Goal: Task Accomplishment & Management: Manage account settings

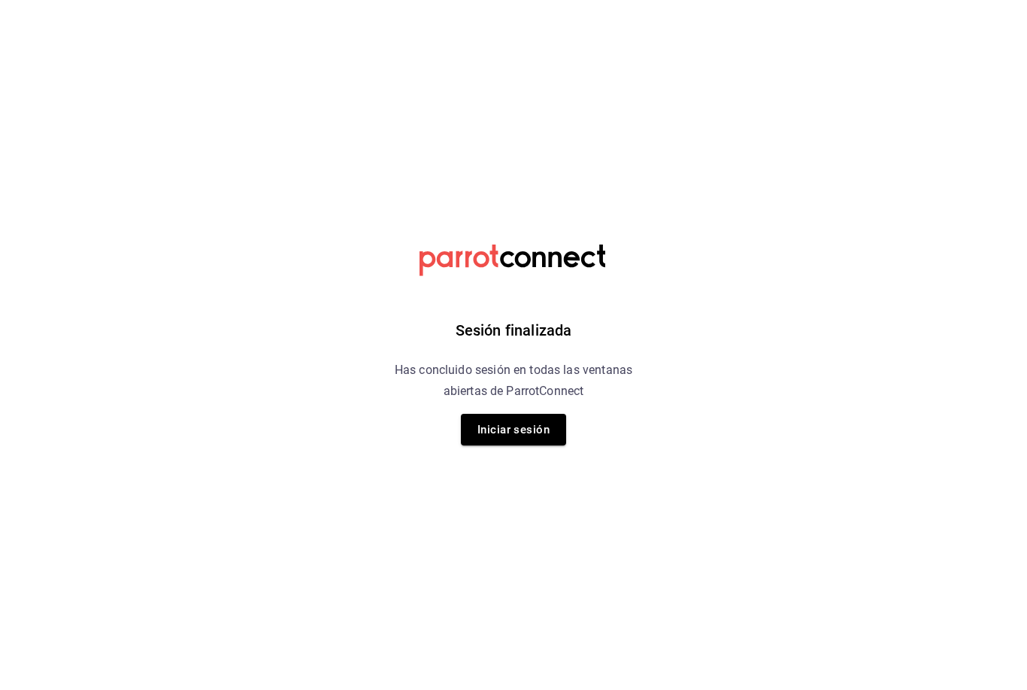
click at [520, 414] on button "Iniciar sesión" at bounding box center [513, 430] width 105 height 32
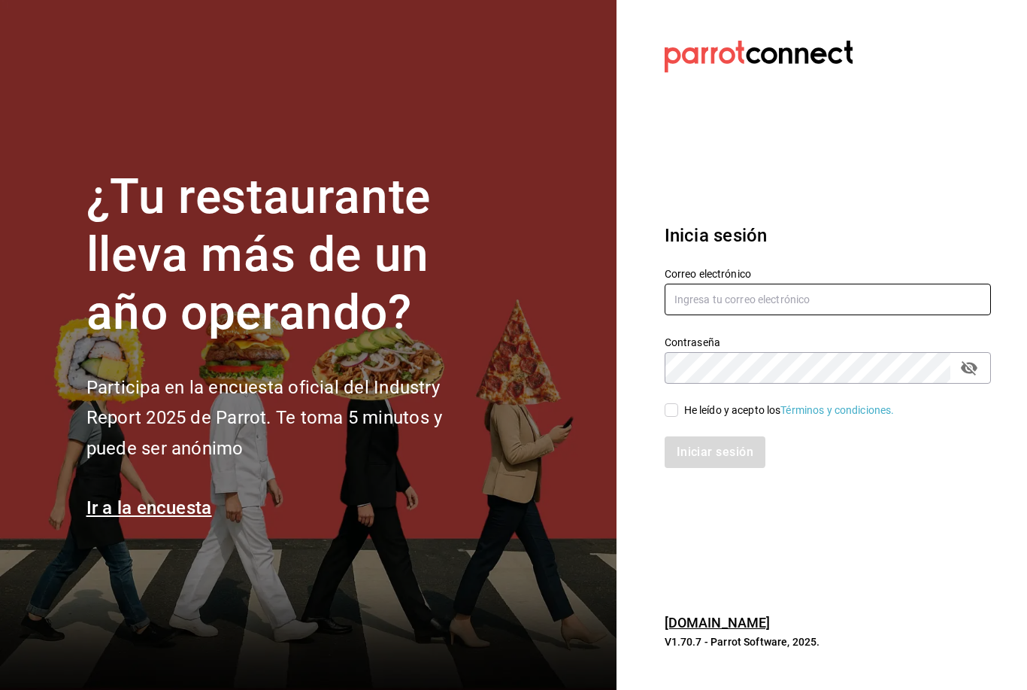
click at [732, 310] on input "text" at bounding box center [828, 299] width 326 height 32
type input "[EMAIL_ADDRESS][DOMAIN_NAME]"
click at [676, 417] on input "He leído y acepto los Términos y condiciones." at bounding box center [672, 410] width 14 height 14
checkbox input "true"
click at [729, 468] on button "Iniciar sesión" at bounding box center [715, 452] width 101 height 32
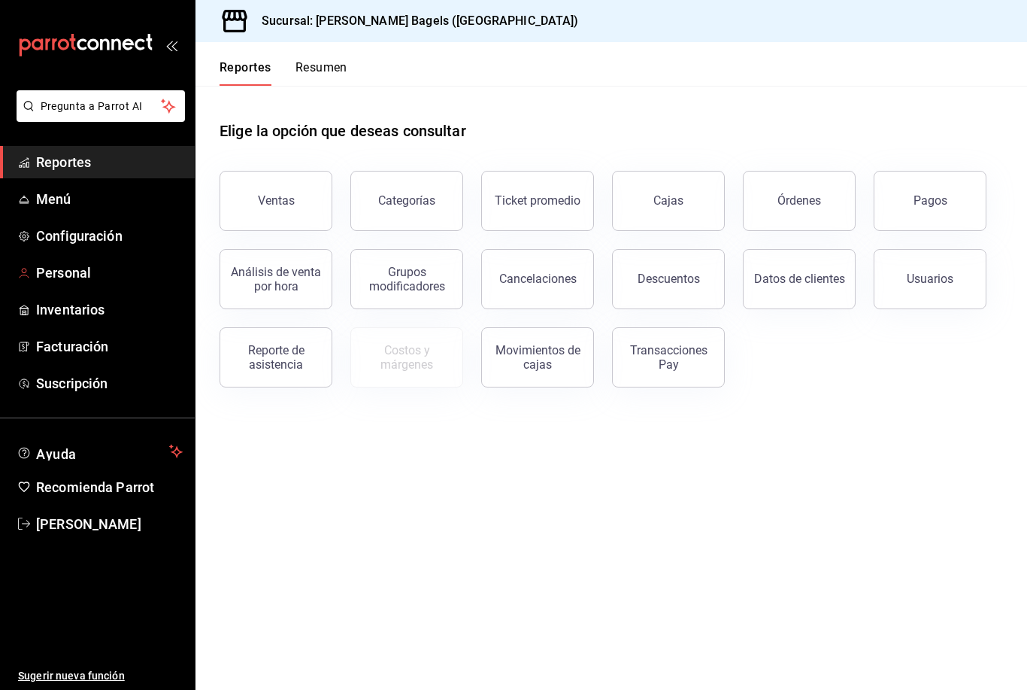
click at [115, 271] on span "Personal" at bounding box center [109, 272] width 147 height 20
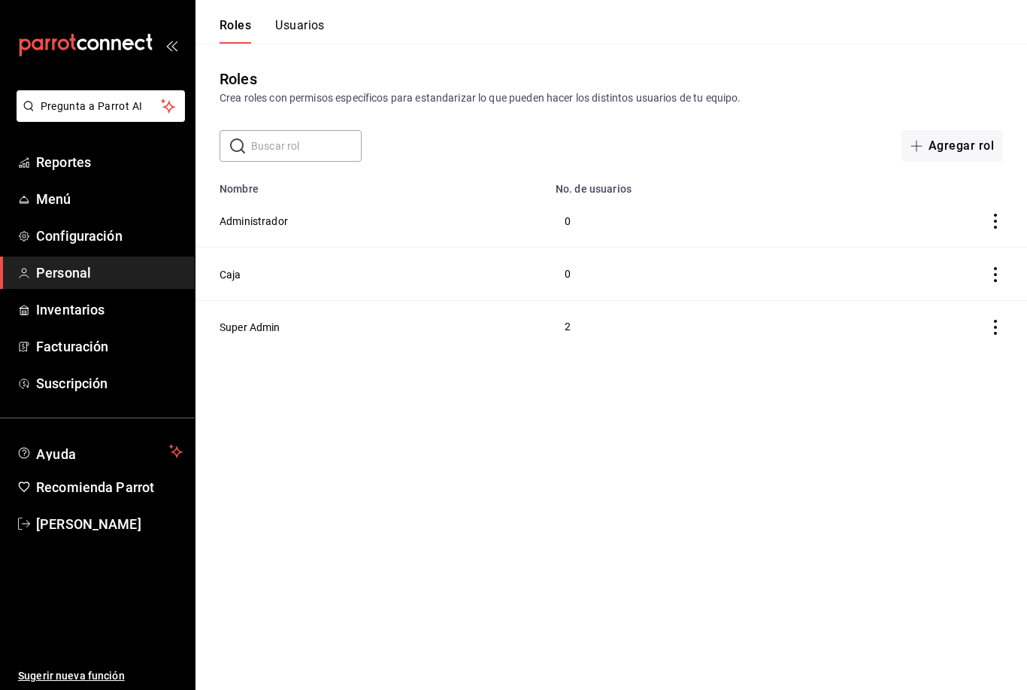
click at [310, 28] on button "Usuarios" at bounding box center [300, 31] width 50 height 26
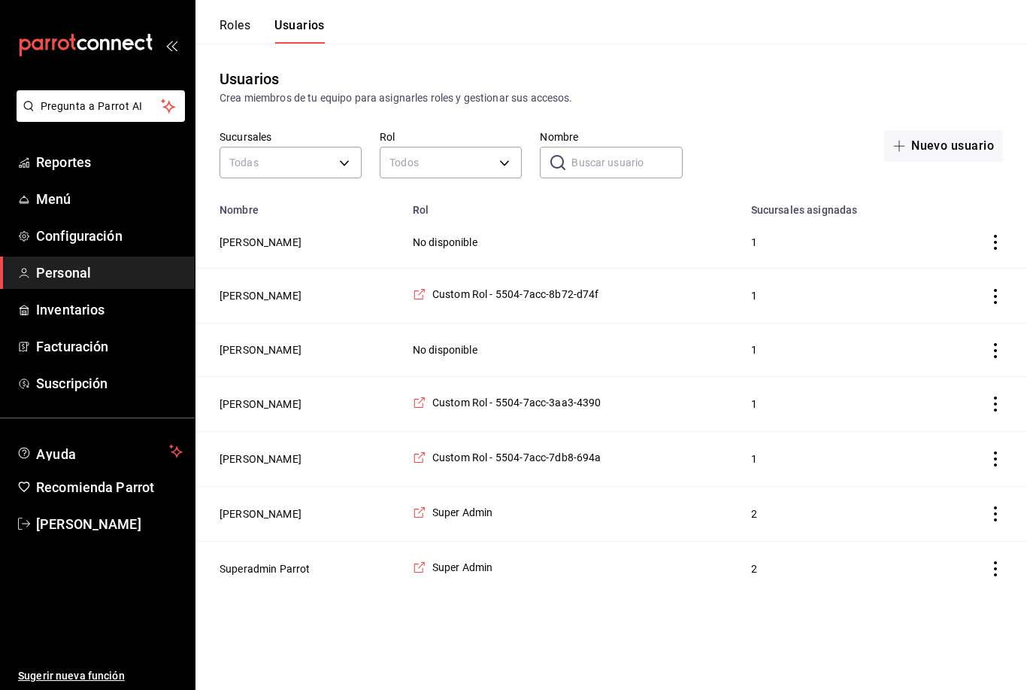
click at [599, 346] on td "No disponible" at bounding box center [573, 349] width 338 height 53
click at [247, 355] on button "Cosby Briones" at bounding box center [261, 349] width 82 height 15
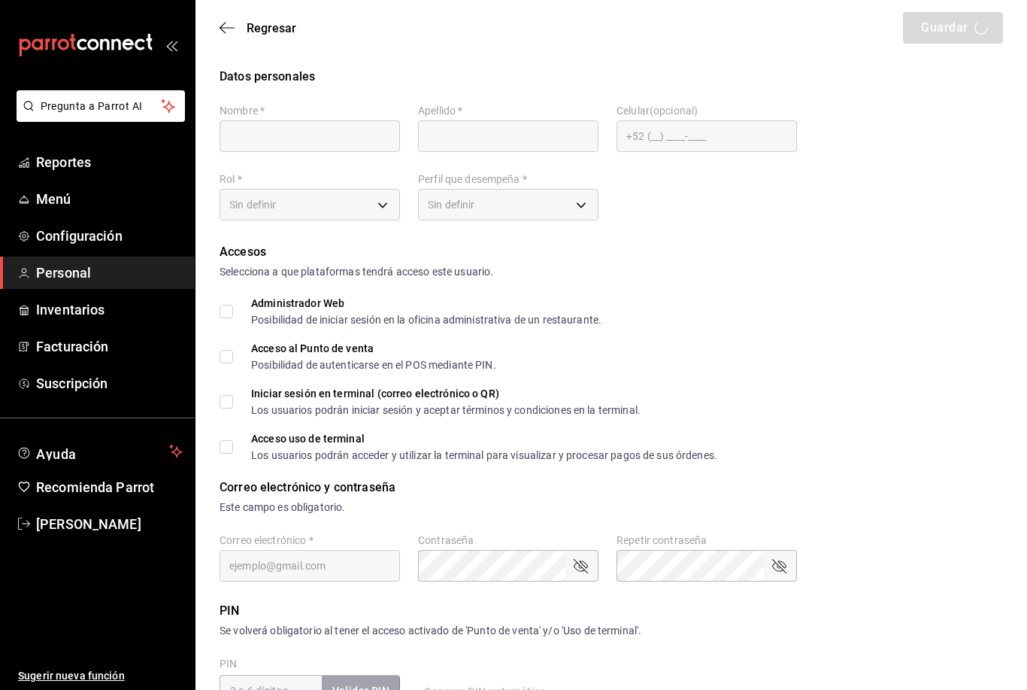
type input "Cosby"
type input "Briones"
checkbox input "true"
type input "cfedf22c-8028-4931-b106-061caffa59c7@fake.email"
type input "245268"
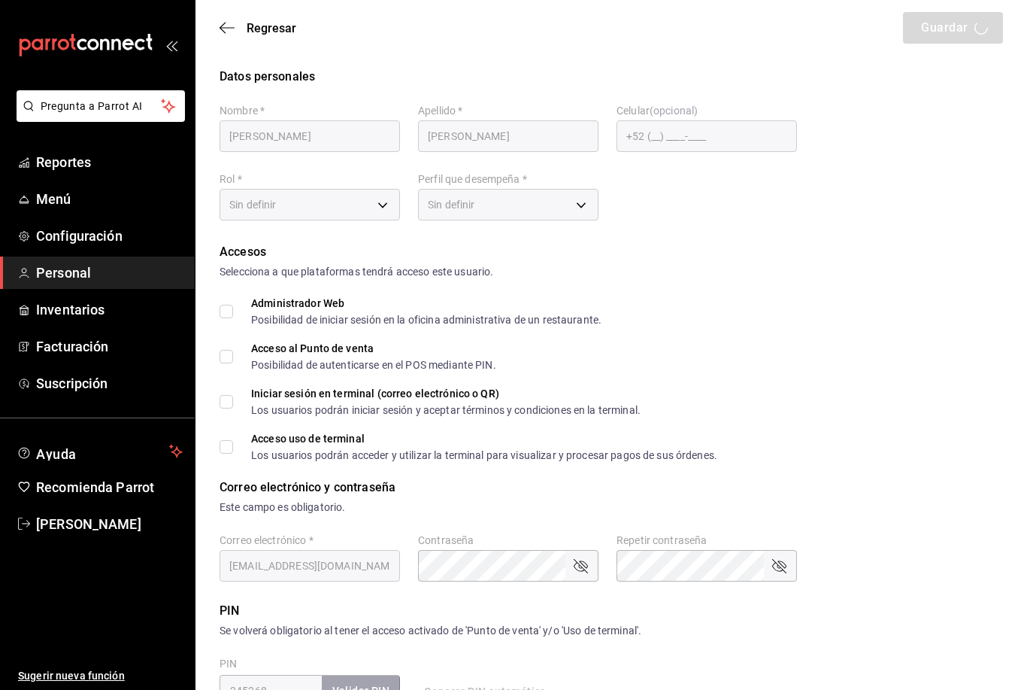
type input "+52 (52) 6567-6625"
type input "KITCHEN"
checkbox input "true"
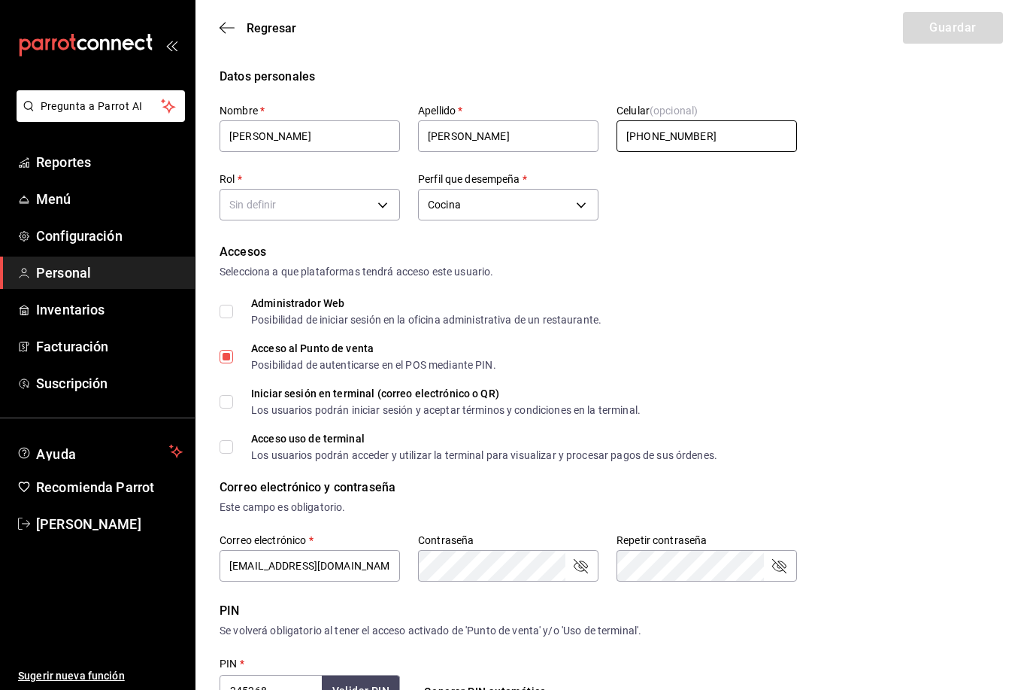
click at [662, 136] on input "+52 (52) 6567-6625" at bounding box center [707, 136] width 180 height 32
click at [959, 270] on div "Selecciona a que plataformas tendrá acceso este usuario." at bounding box center [612, 272] width 784 height 16
click at [932, 514] on div "Este campo es obligatorio." at bounding box center [612, 507] width 784 height 16
click at [774, 129] on input "+52 (65) 6766-25__" at bounding box center [707, 136] width 180 height 32
click at [986, 271] on div "Selecciona a que plataformas tendrá acceso este usuario." at bounding box center [612, 272] width 784 height 16
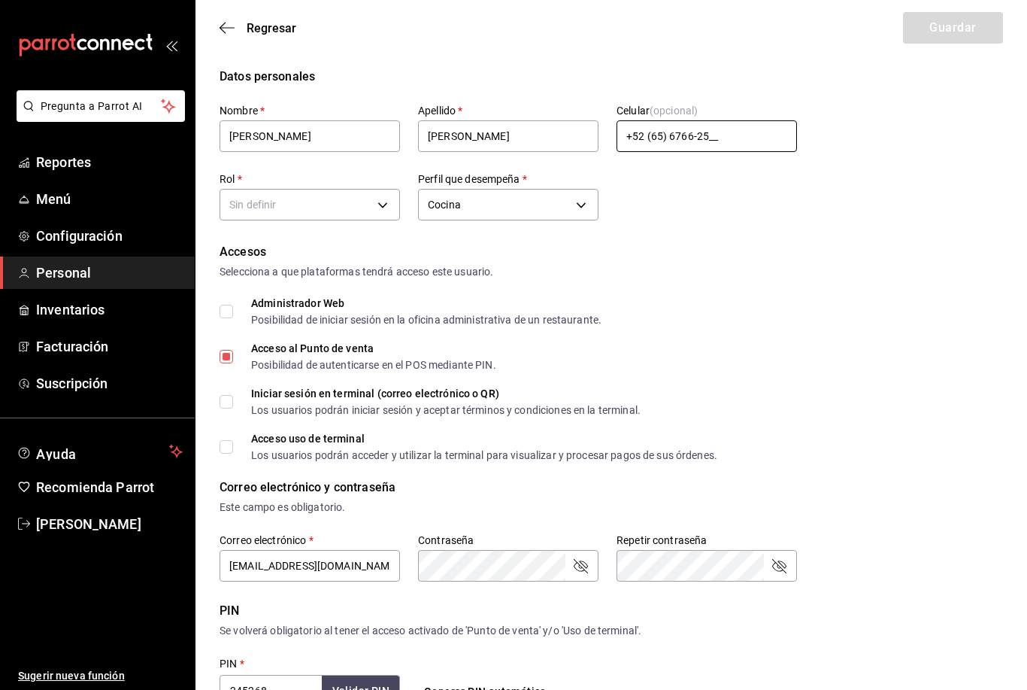
click at [752, 126] on input "+52 (65) 6766-25__" at bounding box center [707, 136] width 180 height 32
click at [749, 128] on input "+52 (65) 6766-25__" at bounding box center [707, 136] width 180 height 32
click at [707, 136] on input "+52 (65) 6766-25__" at bounding box center [707, 136] width 180 height 32
type input "+52 (65) 6766-2513"
click at [357, 196] on body "Pregunta a Parrot AI Reportes Menú Configuración Personal Inventarios Facturaci…" at bounding box center [513, 548] width 1027 height 1097
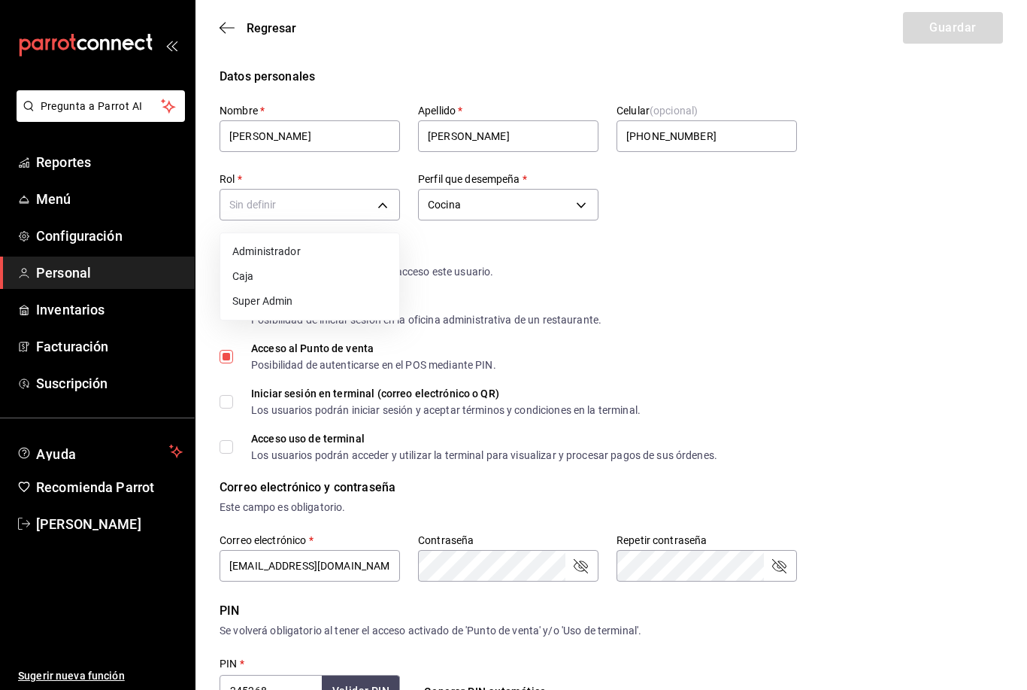
click at [517, 255] on div at bounding box center [513, 345] width 1027 height 690
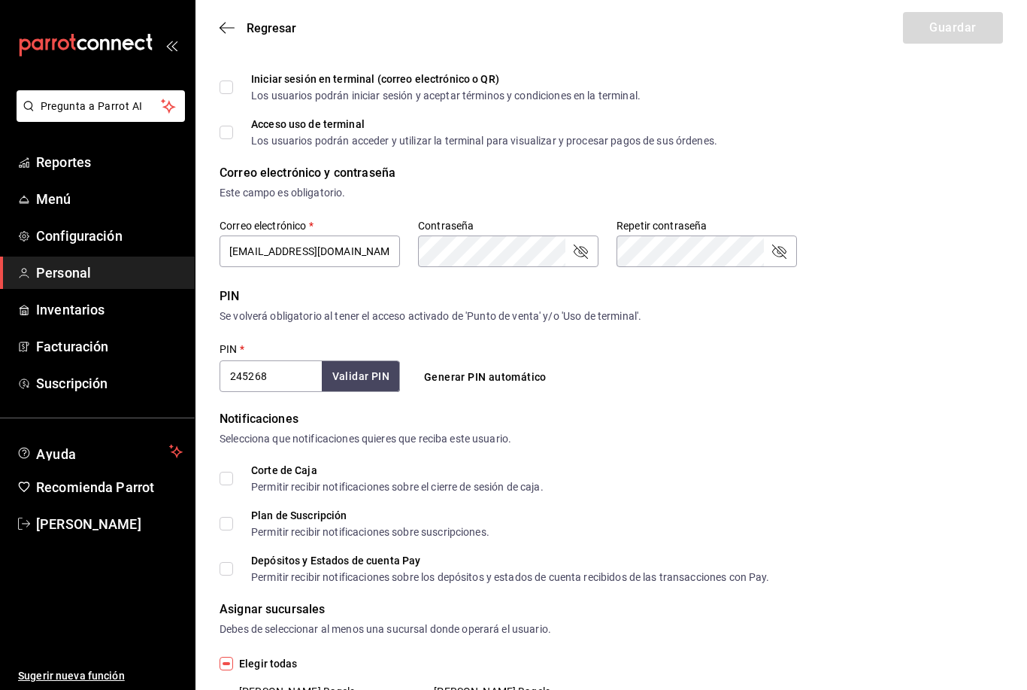
scroll to position [343, 0]
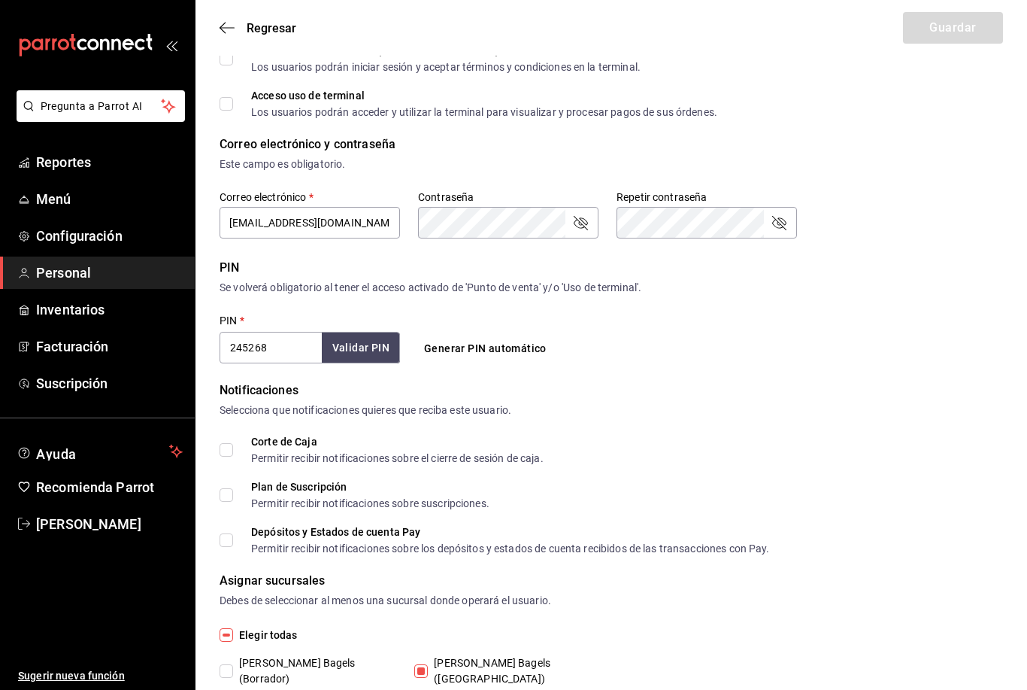
click at [347, 338] on button "Validar PIN" at bounding box center [361, 347] width 78 height 31
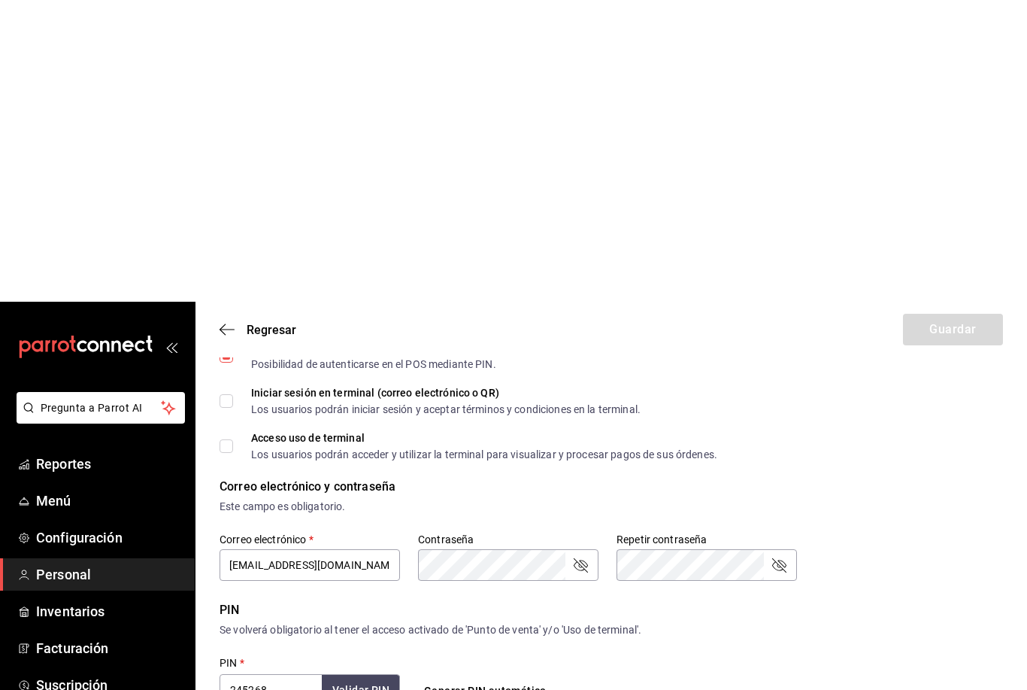
scroll to position [0, 0]
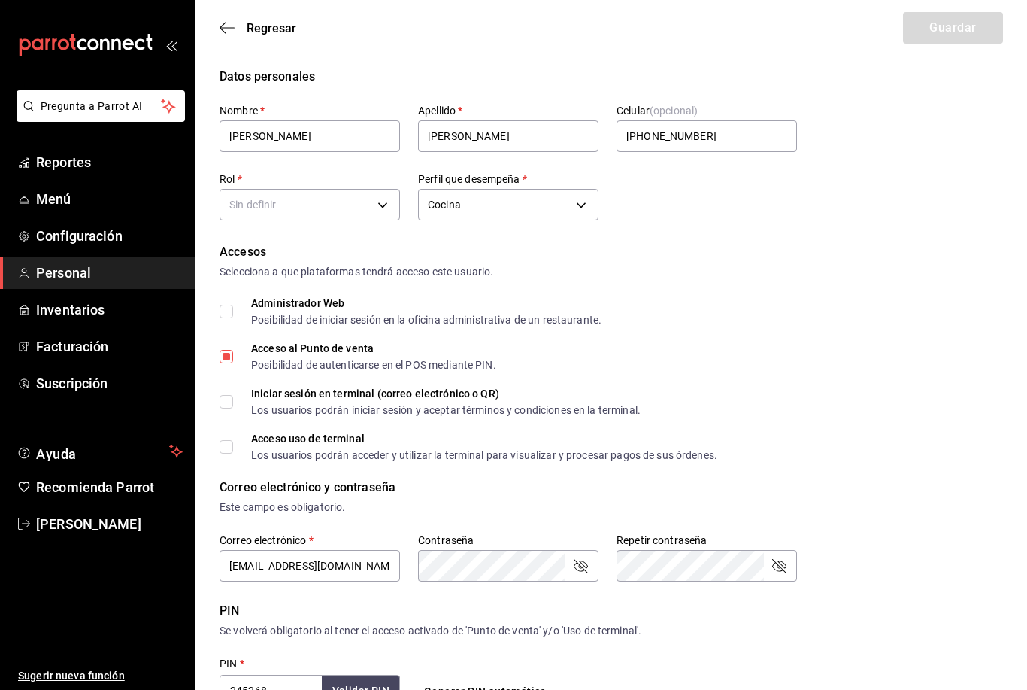
click at [368, 198] on body "Pregunta a Parrot AI Reportes Menú Configuración Personal Inventarios Facturaci…" at bounding box center [513, 548] width 1027 height 1097
click at [367, 275] on li "Caja" at bounding box center [309, 276] width 179 height 25
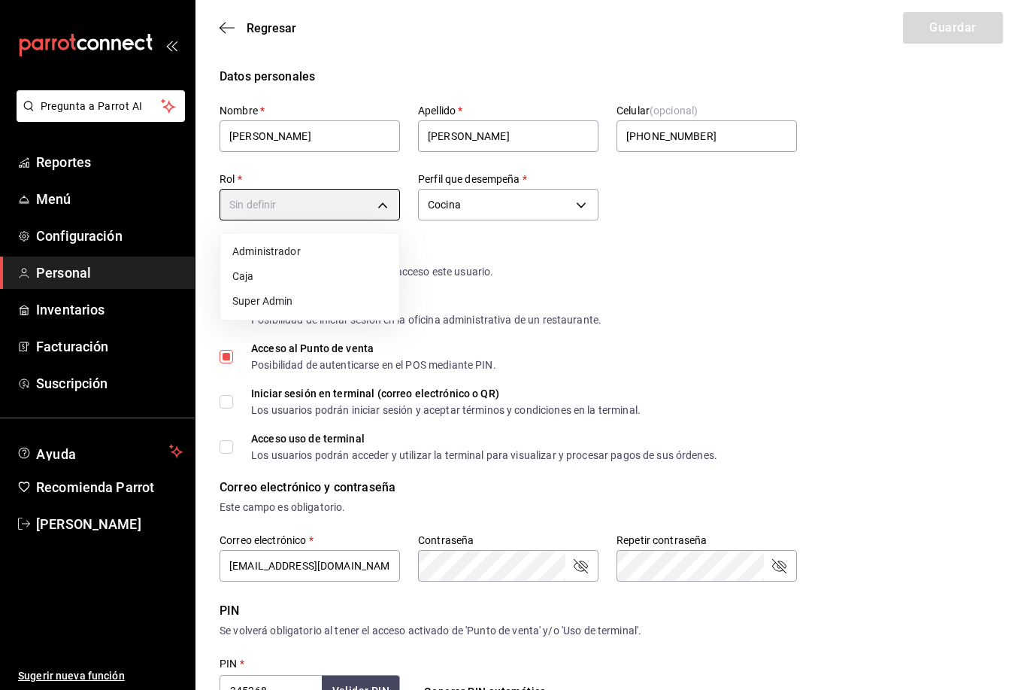
type input "2570186c-420e-4a6c-852e-dd70e5af9d09"
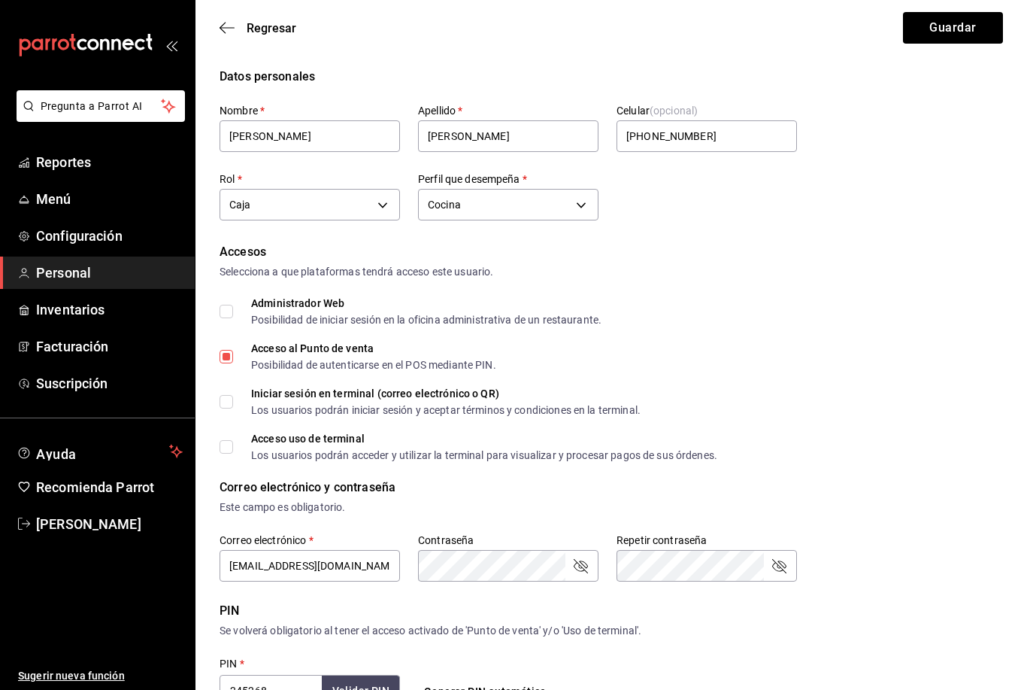
click at [383, 200] on body "Pregunta a Parrot AI Reportes Menú Configuración Personal Inventarios Facturaci…" at bounding box center [513, 548] width 1027 height 1097
click at [476, 289] on div at bounding box center [513, 345] width 1027 height 690
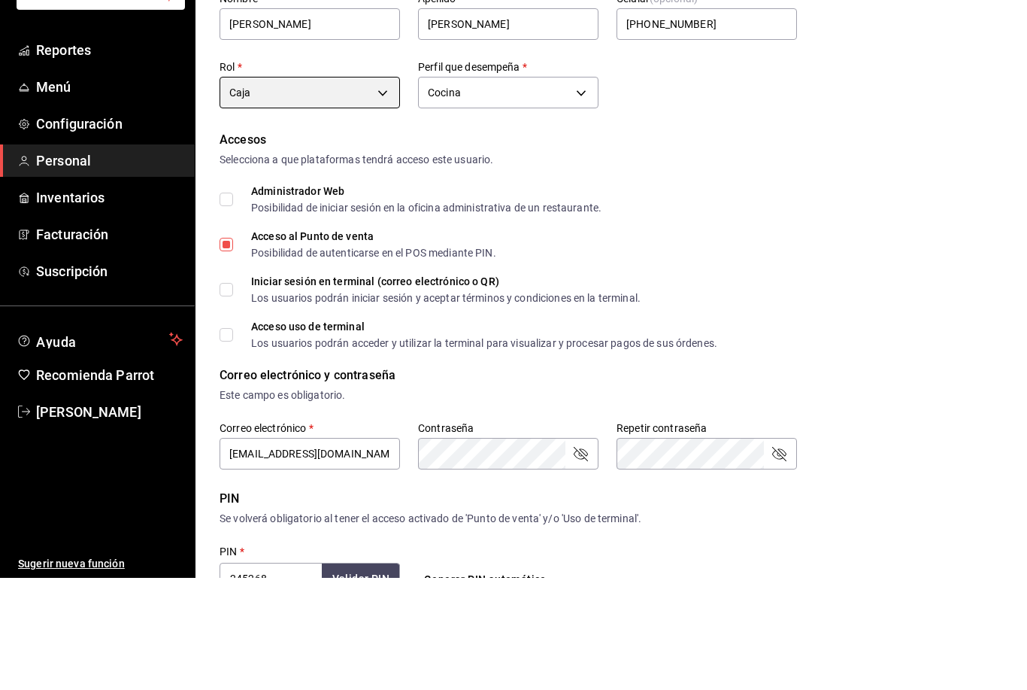
scroll to position [343, 0]
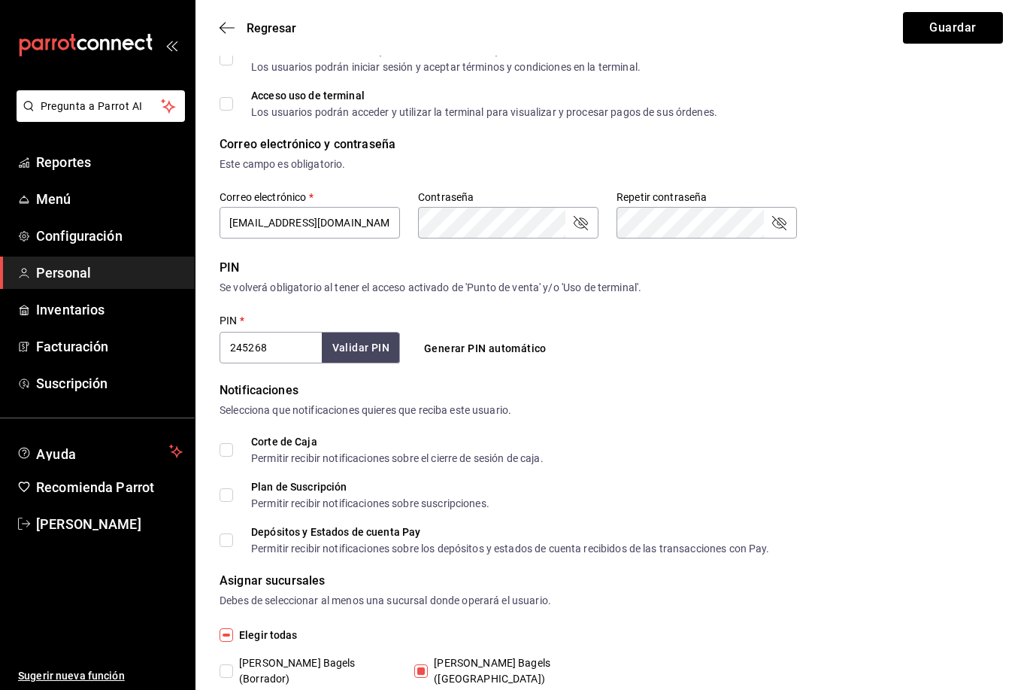
click at [937, 41] on button "Guardar" at bounding box center [953, 28] width 100 height 32
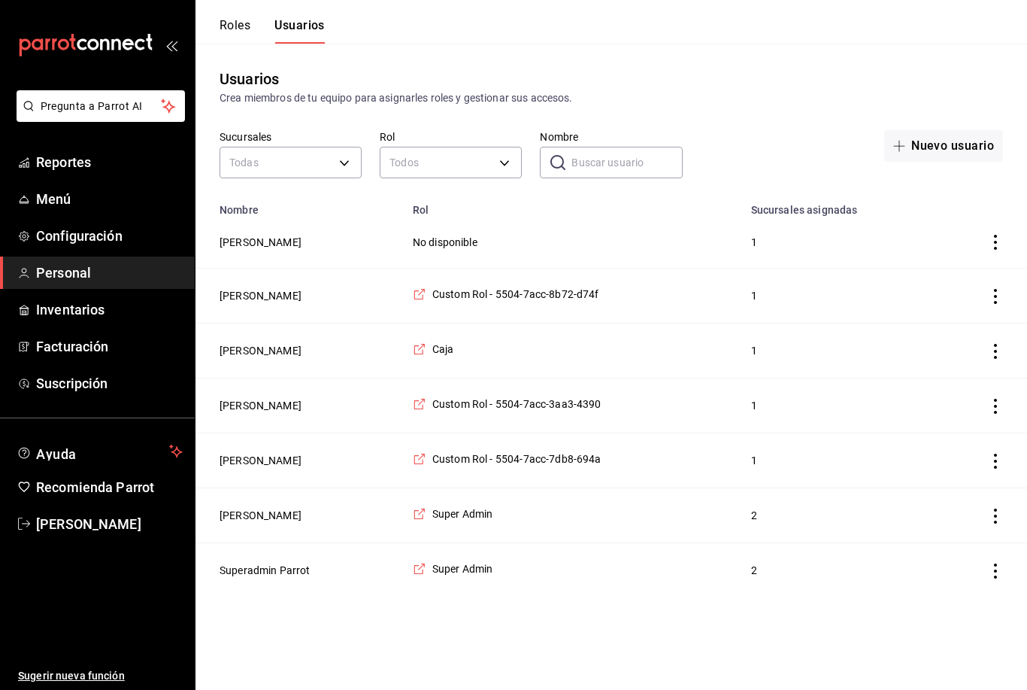
click at [511, 346] on td "Caja" at bounding box center [573, 350] width 338 height 55
click at [338, 357] on td "Cosby Briones" at bounding box center [300, 350] width 208 height 55
click at [276, 356] on button "Cosby Briones" at bounding box center [261, 350] width 82 height 15
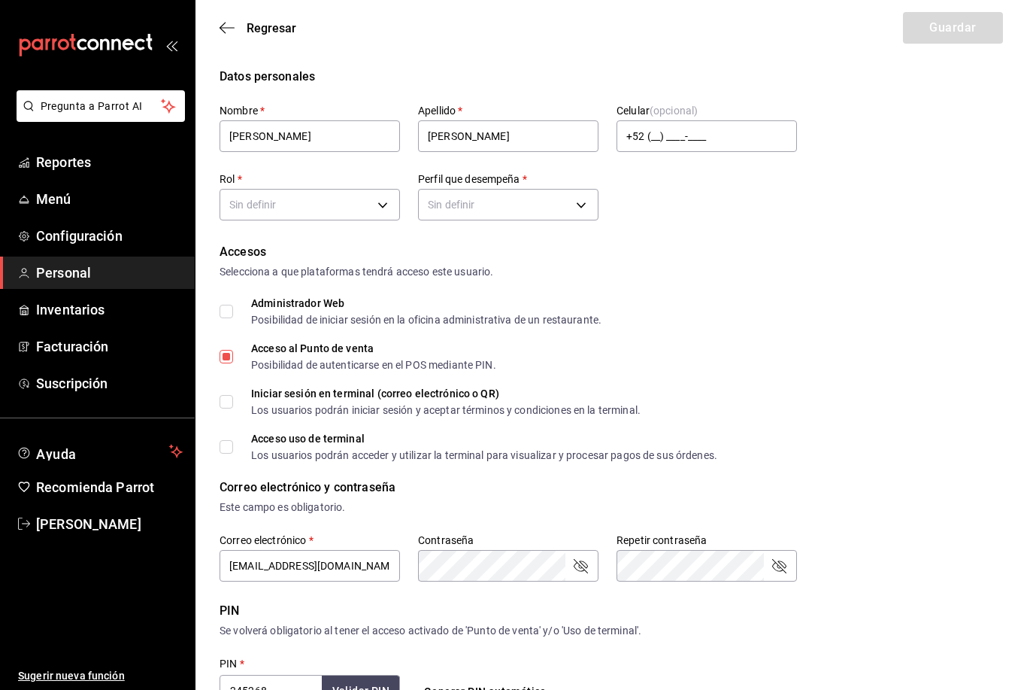
type input "+52 (52) 6567-6625"
type input "2570186c-420e-4a6c-852e-dd70e5af9d09"
type input "KITCHEN"
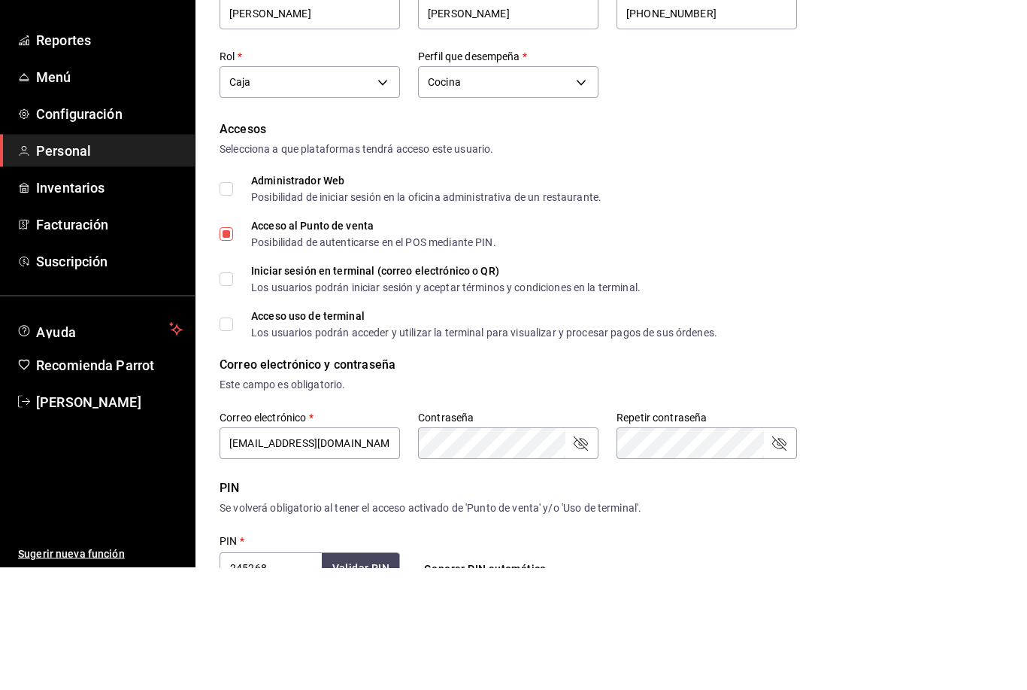
click at [237, 343] on span "Acceso al Punto de venta Posibilidad de autenticarse en el POS mediante PIN." at bounding box center [364, 356] width 263 height 27
click at [233, 350] on input "Acceso al Punto de venta Posibilidad de autenticarse en el POS mediante PIN." at bounding box center [227, 357] width 14 height 14
checkbox input "false"
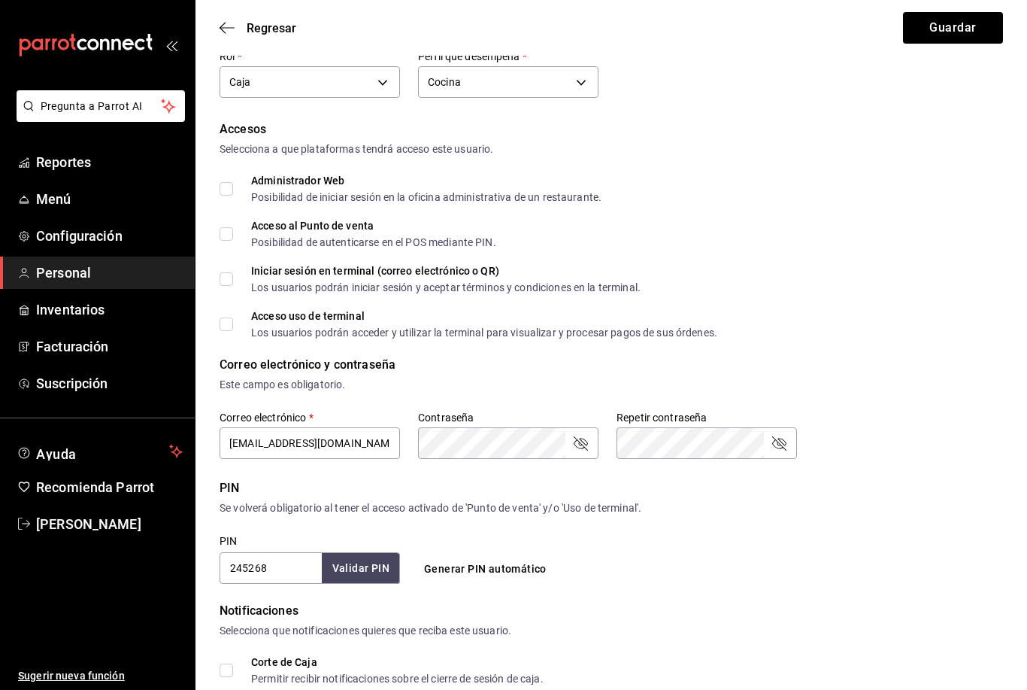
click at [970, 43] on button "Guardar" at bounding box center [953, 28] width 100 height 32
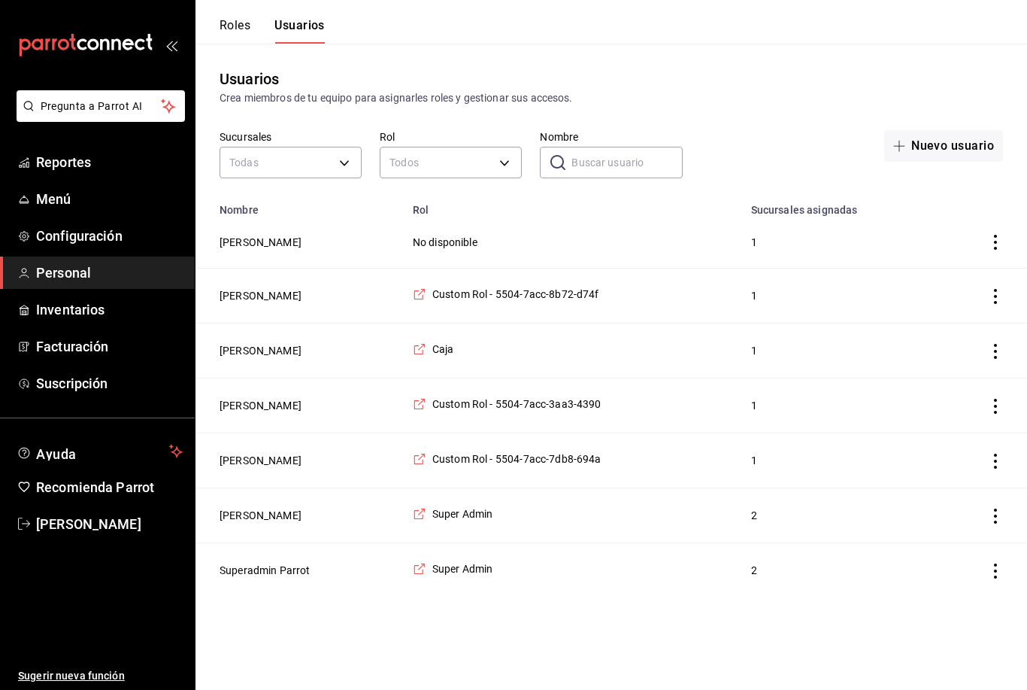
click at [268, 358] on button "Cosby Briones" at bounding box center [261, 350] width 82 height 15
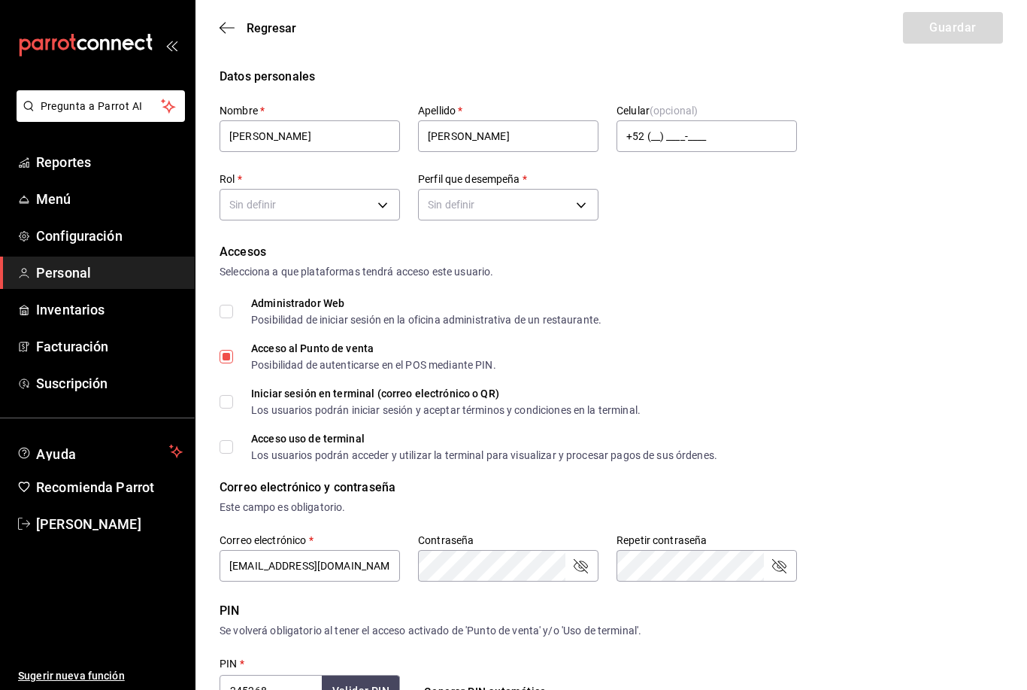
type input "+52 (52) 6567-6625"
type input "2570186c-420e-4a6c-852e-dd70e5af9d09"
type input "KITCHEN"
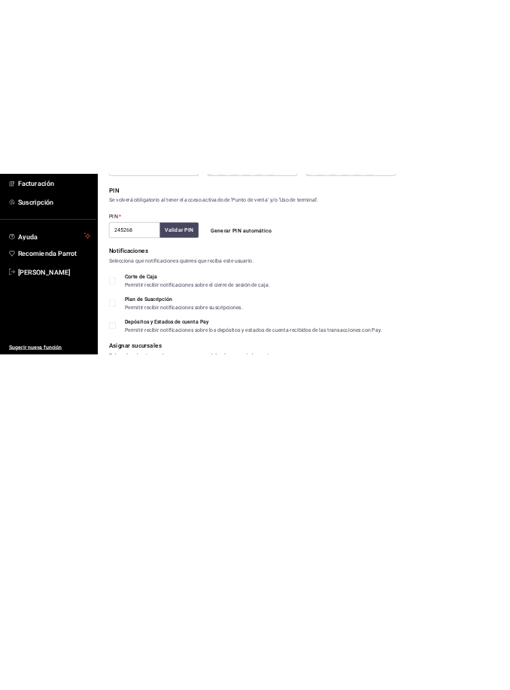
scroll to position [202, 0]
